Goal: Task Accomplishment & Management: Manage account settings

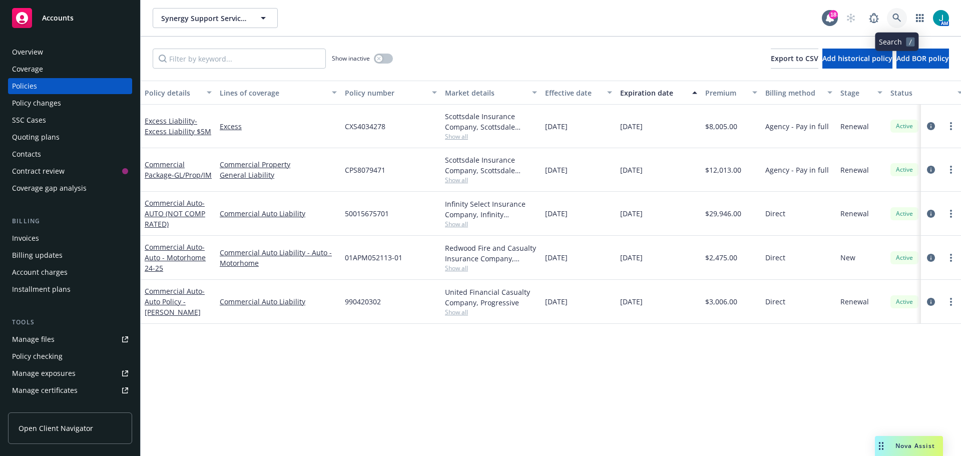
click at [895, 15] on icon at bounding box center [896, 18] width 9 height 9
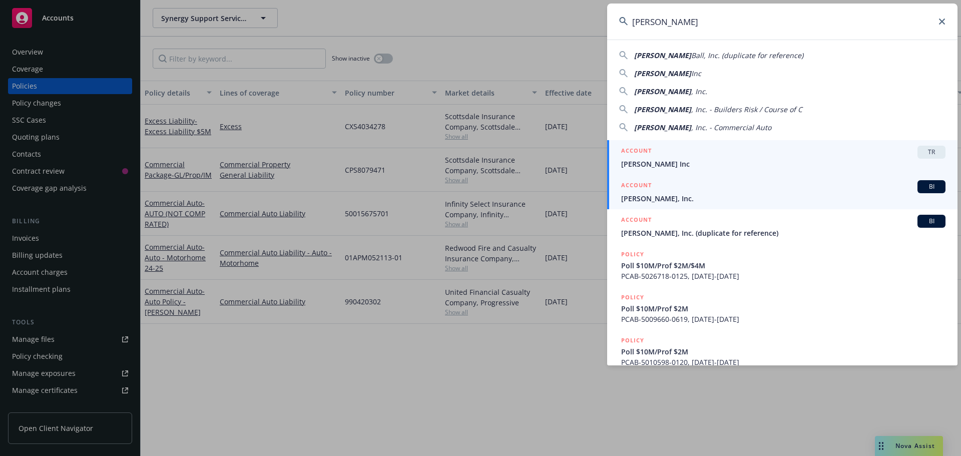
type input "[PERSON_NAME]"
click at [924, 186] on span "BI" at bounding box center [931, 186] width 20 height 9
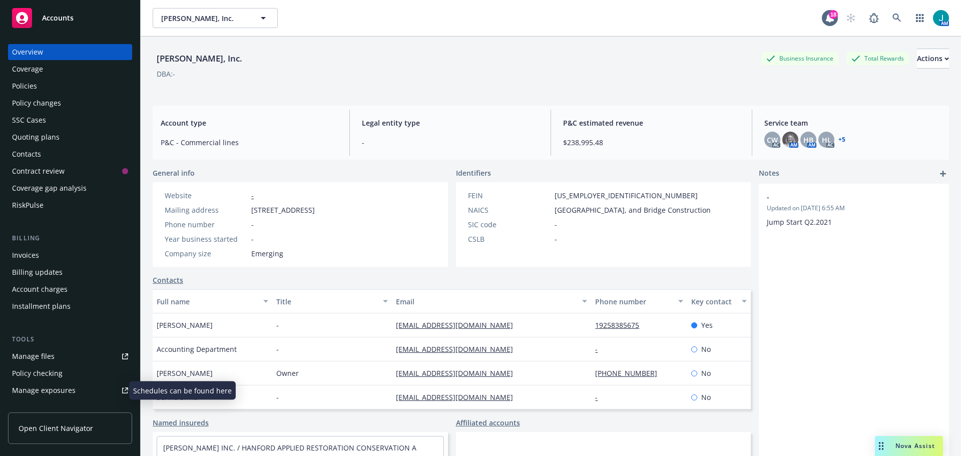
click at [54, 389] on div "Manage exposures" at bounding box center [44, 390] width 64 height 16
click at [892, 19] on icon at bounding box center [896, 18] width 9 height 9
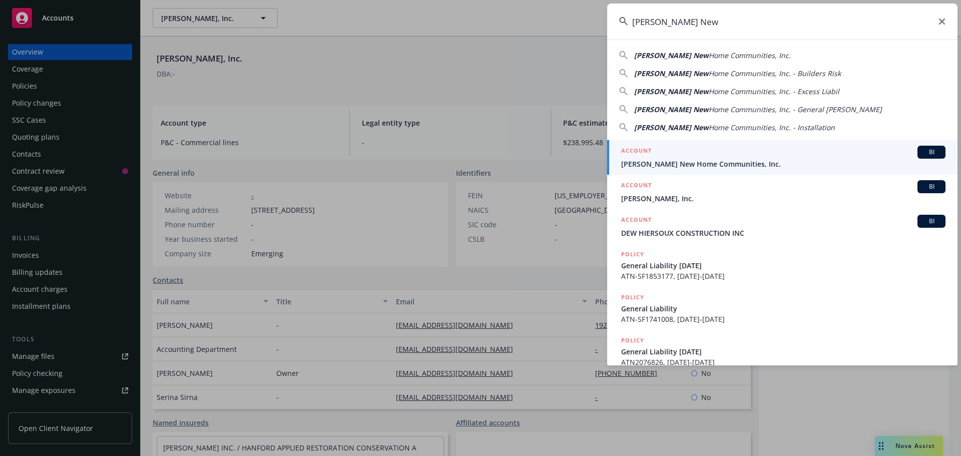
type input "[PERSON_NAME] New"
click at [921, 155] on span "BI" at bounding box center [931, 152] width 20 height 9
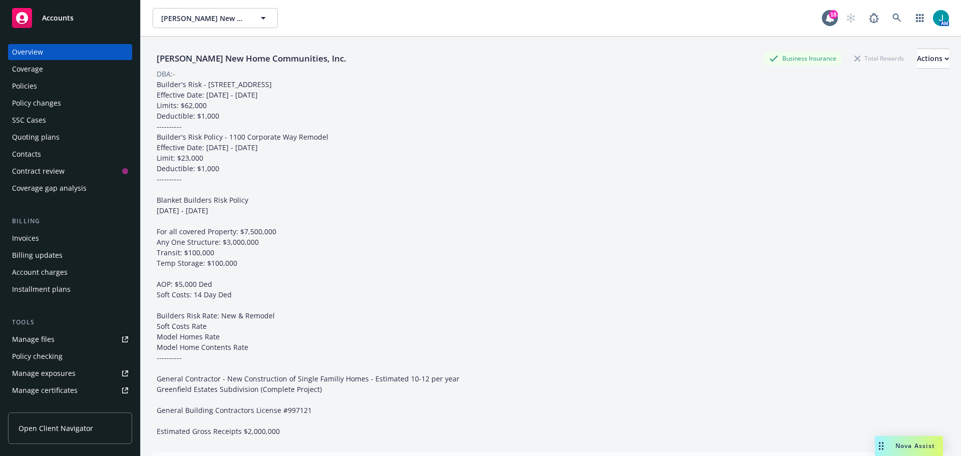
click at [35, 86] on div "Policies" at bounding box center [24, 86] width 25 height 16
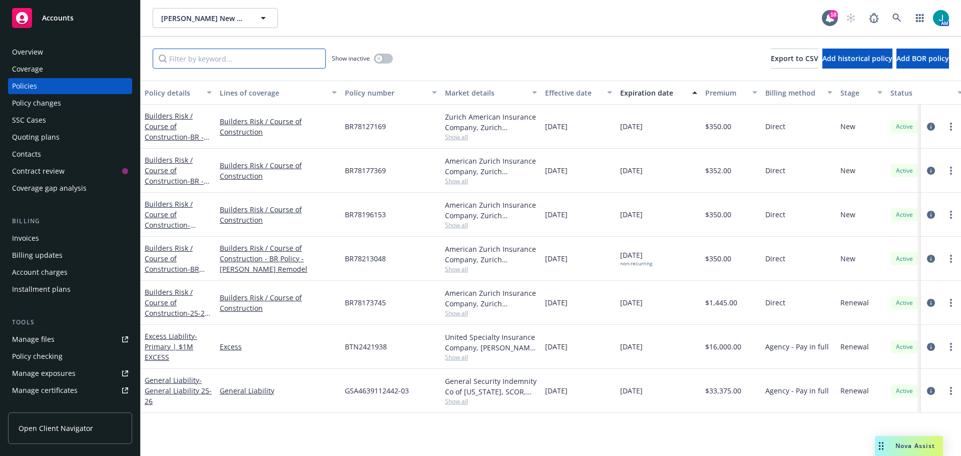
click at [218, 59] on input "Filter by keyword..." at bounding box center [239, 59] width 173 height 20
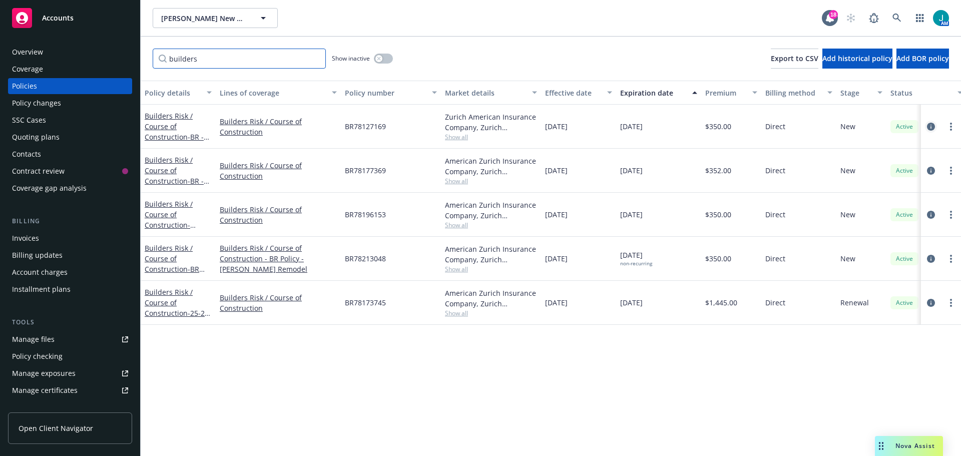
type input "builders"
click at [930, 125] on icon "circleInformation" at bounding box center [931, 127] width 8 height 8
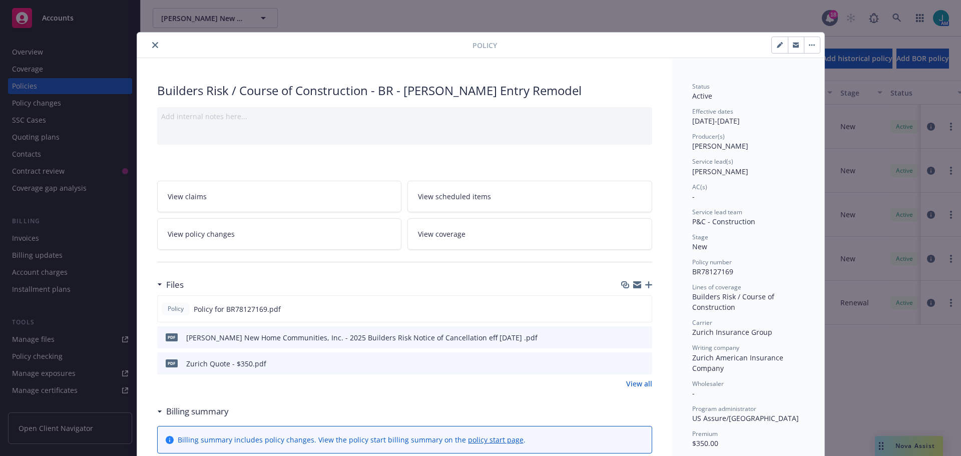
click at [779, 45] on button "button" at bounding box center [780, 45] width 16 height 16
select select "NEW"
select select "other"
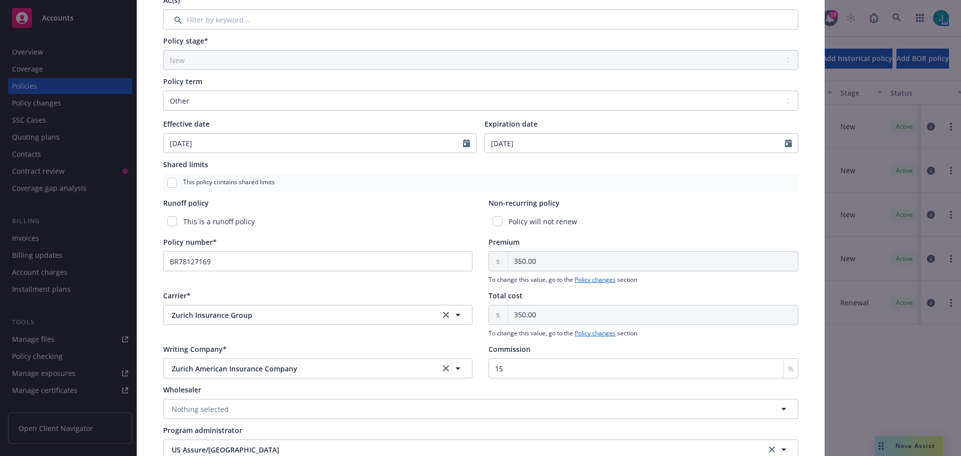
scroll to position [300, 0]
drag, startPoint x: 492, startPoint y: 218, endPoint x: 508, endPoint y: 221, distance: 16.4
click at [492, 218] on input "checkbox" at bounding box center [497, 219] width 10 height 10
checkbox input "true"
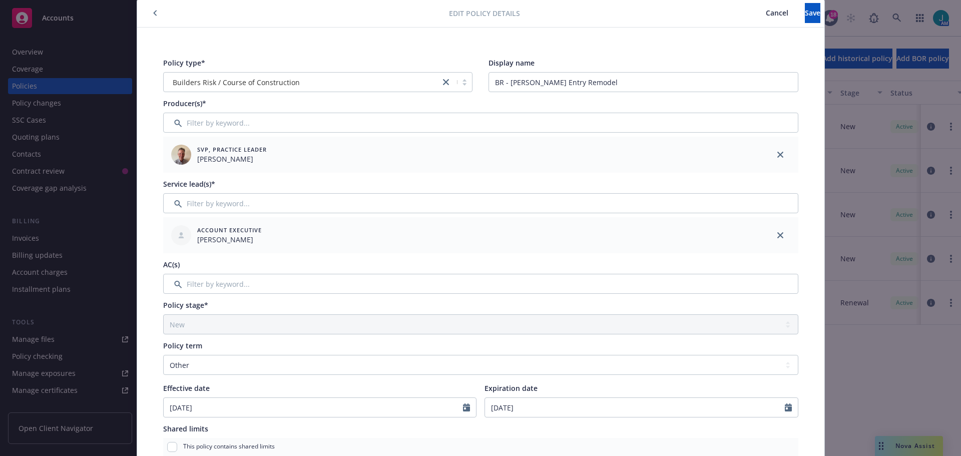
scroll to position [0, 0]
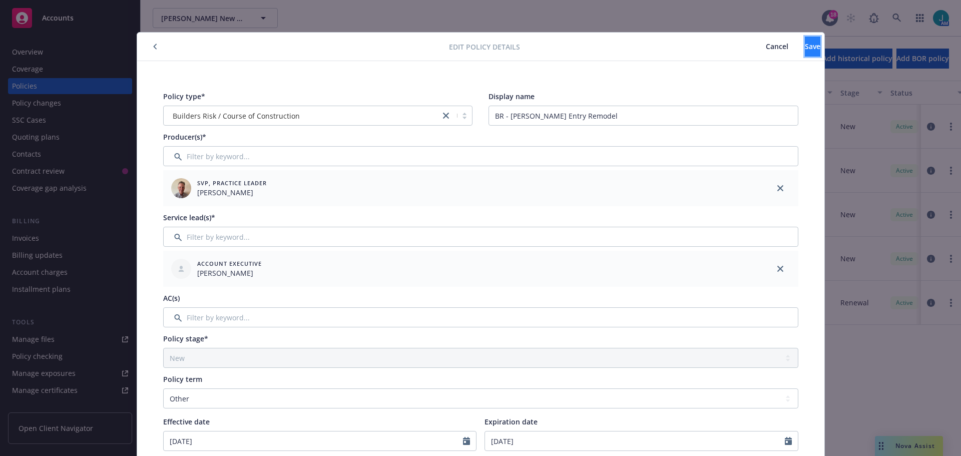
click at [805, 46] on span "Save" at bounding box center [813, 47] width 16 height 10
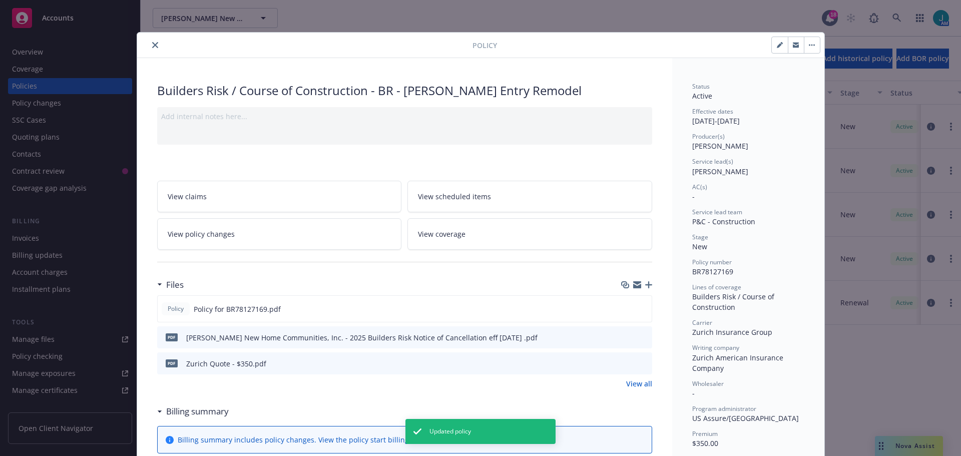
click at [152, 46] on icon "close" at bounding box center [155, 45] width 6 height 6
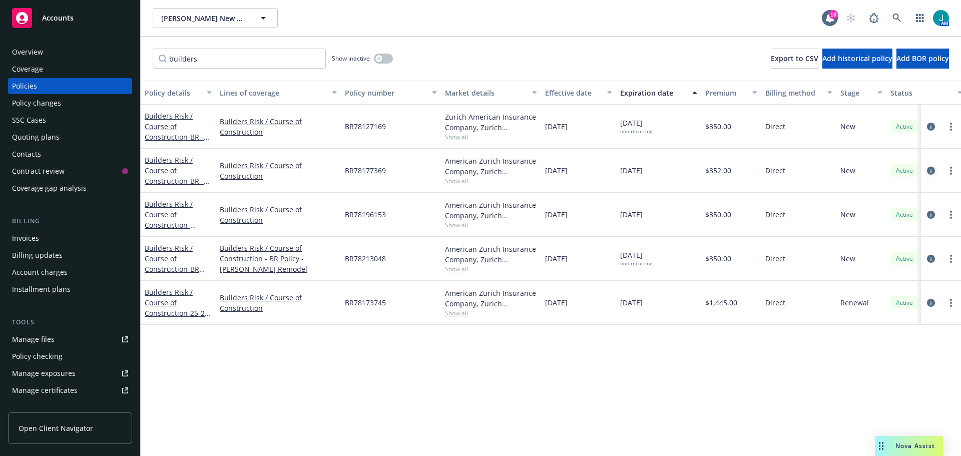
click at [930, 170] on icon "circleInformation" at bounding box center [931, 171] width 8 height 8
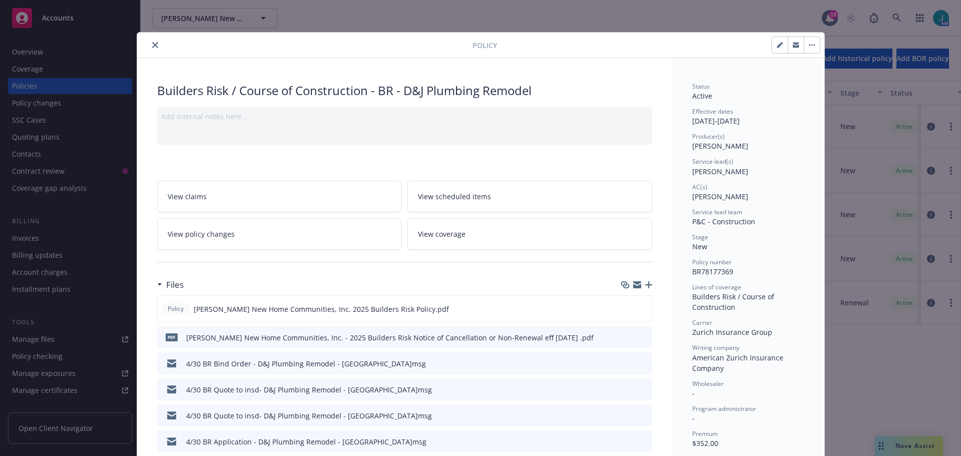
click at [777, 45] on icon "button" at bounding box center [780, 45] width 6 height 6
select select "NEW"
select select "6"
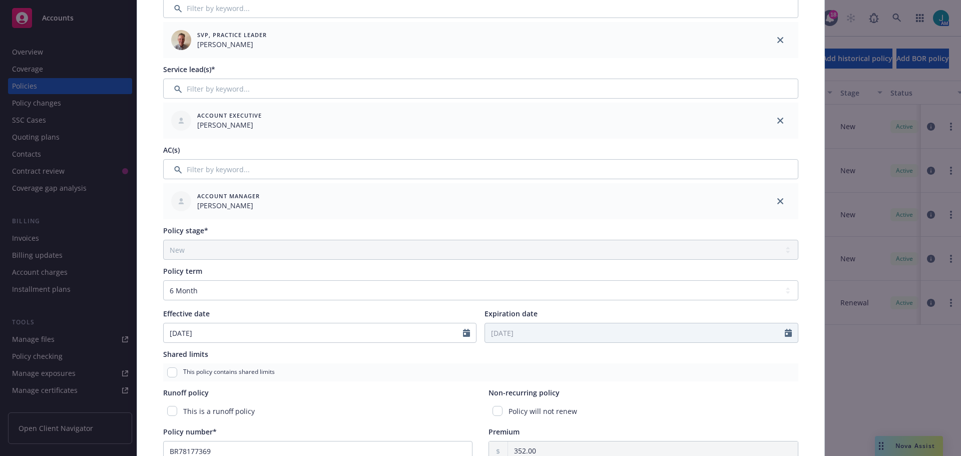
scroll to position [150, 0]
click at [493, 409] on input "checkbox" at bounding box center [497, 409] width 10 height 10
checkbox input "true"
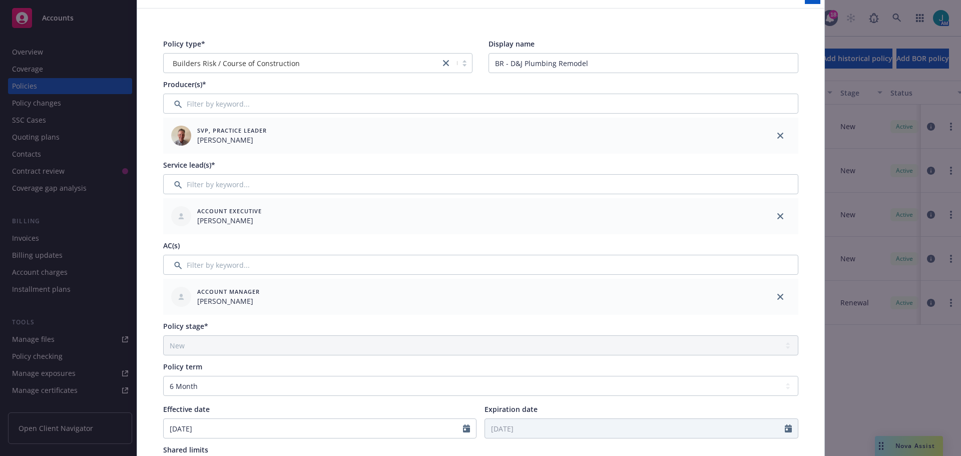
scroll to position [0, 0]
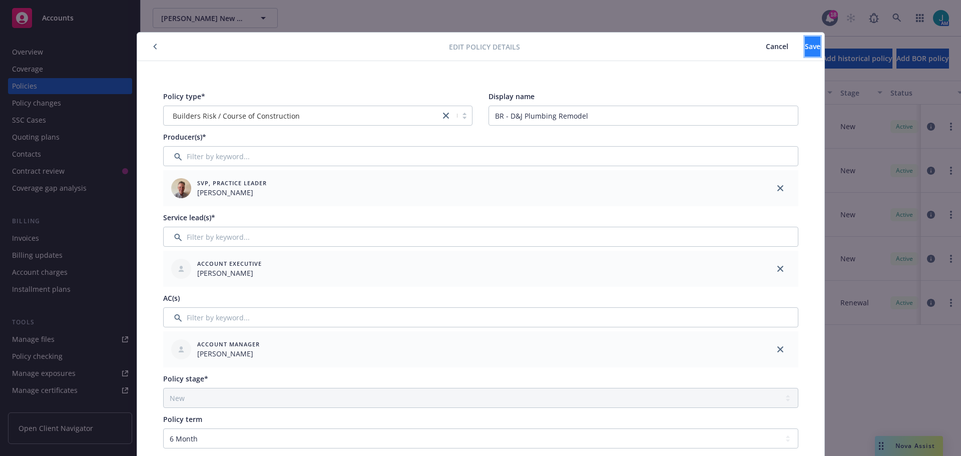
click at [805, 48] on span "Save" at bounding box center [813, 47] width 16 height 10
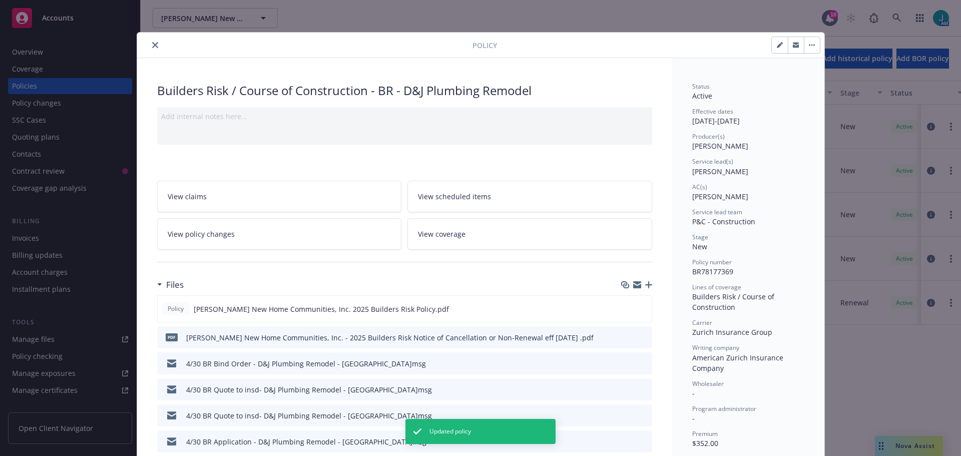
click at [152, 46] on icon "close" at bounding box center [155, 45] width 6 height 6
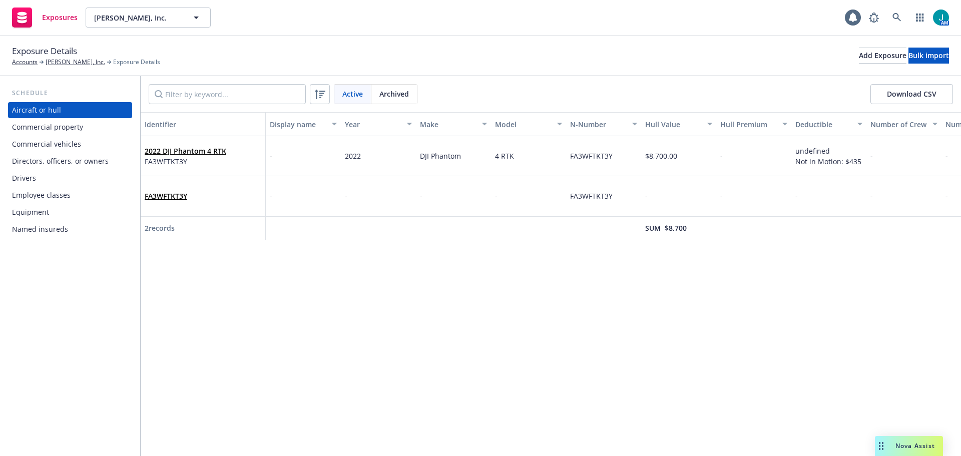
drag, startPoint x: 63, startPoint y: 144, endPoint x: 70, endPoint y: 149, distance: 8.2
click at [63, 144] on div "Commercial vehicles" at bounding box center [46, 144] width 69 height 16
